Goal: Task Accomplishment & Management: Manage account settings

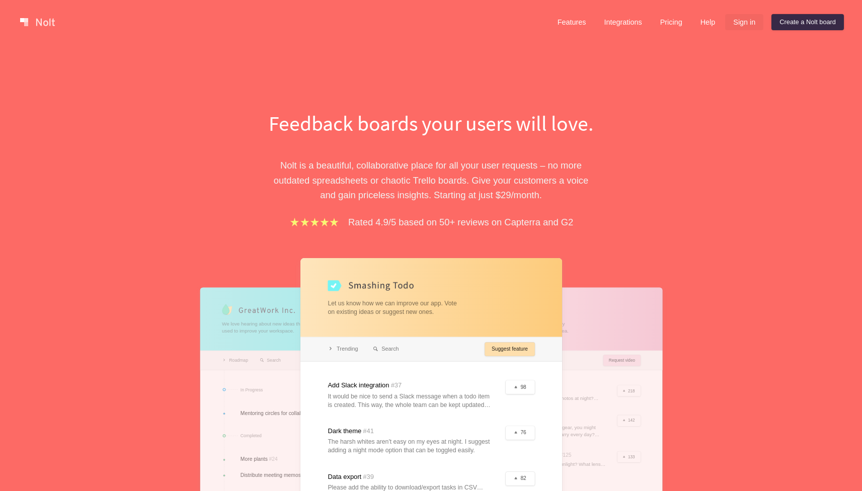
click at [742, 23] on link "Sign in" at bounding box center [744, 22] width 38 height 16
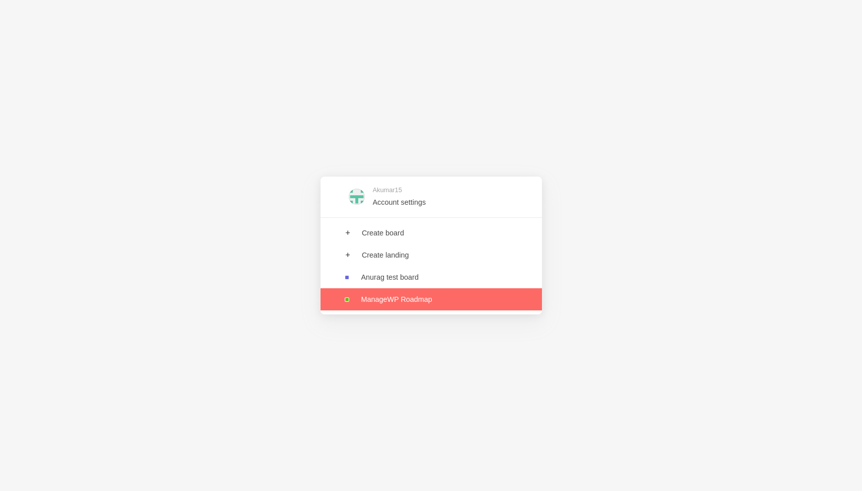
click at [392, 303] on link at bounding box center [430, 299] width 221 height 22
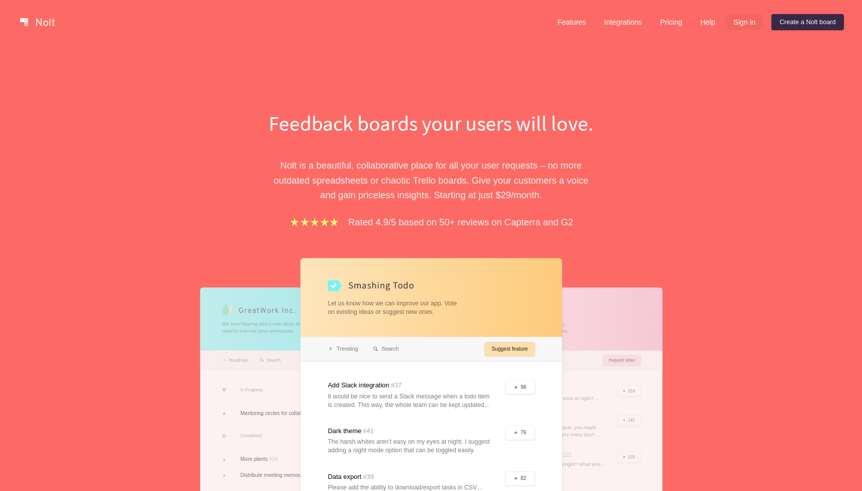
click at [740, 18] on link "Sign in" at bounding box center [744, 22] width 38 height 16
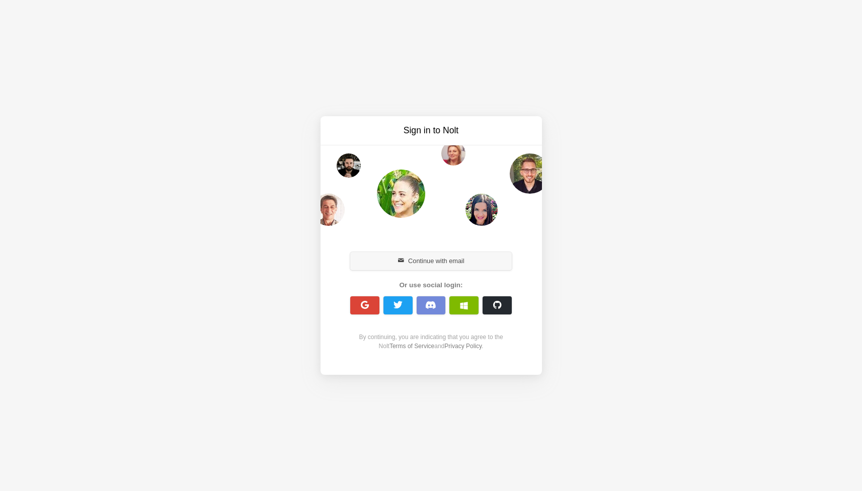
click at [438, 258] on button "Continue with email" at bounding box center [431, 261] width 162 height 18
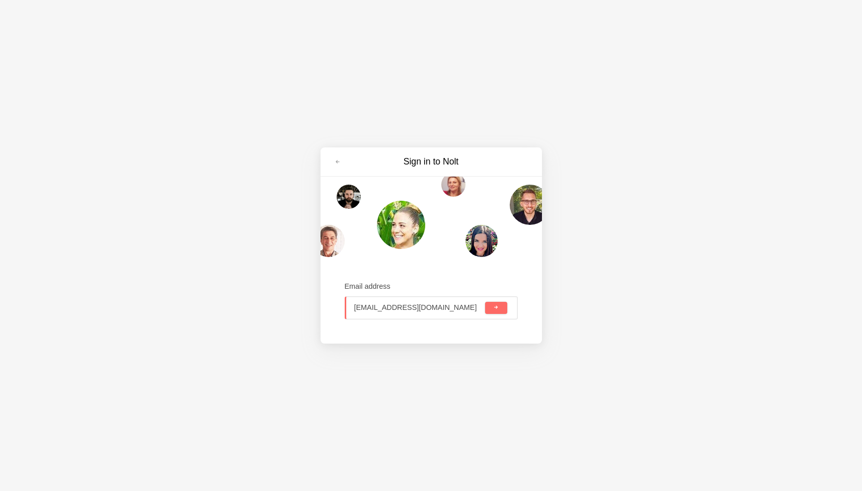
type input "akumar15@godaddy.com"
click at [485, 302] on button "submit" at bounding box center [496, 308] width 22 height 12
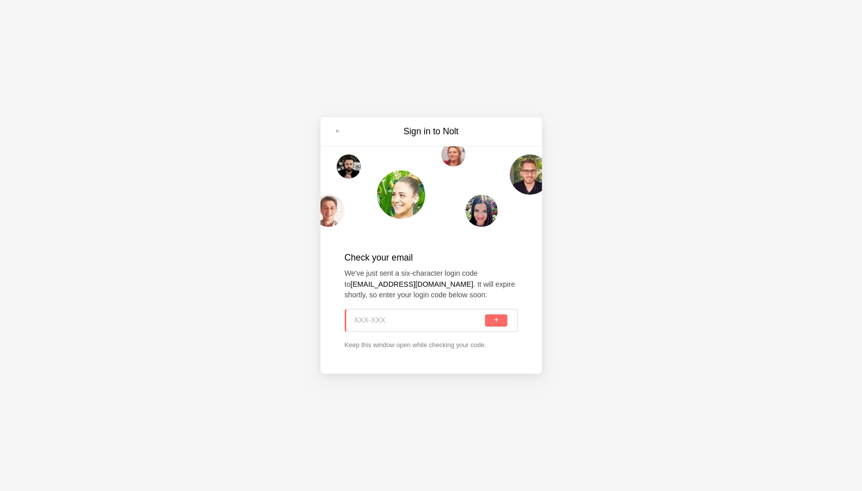
paste input "5E9-128"
type input "5E9-128"
click at [485, 314] on button "submit" at bounding box center [496, 320] width 22 height 12
